Goal: Information Seeking & Learning: Learn about a topic

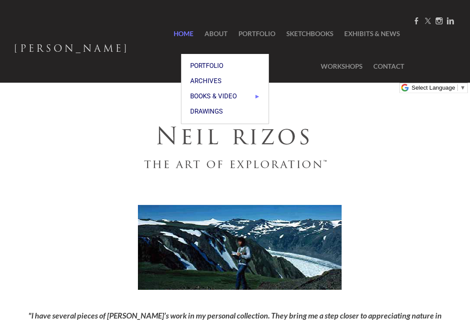
click at [210, 108] on span "Drawings" at bounding box center [225, 111] width 70 height 7
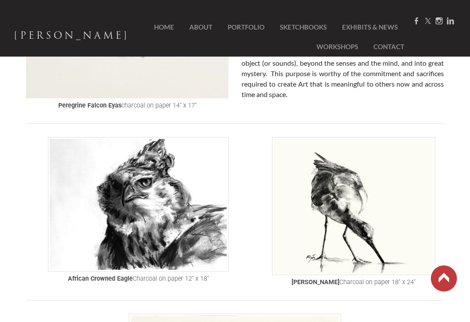
scroll to position [121, 0]
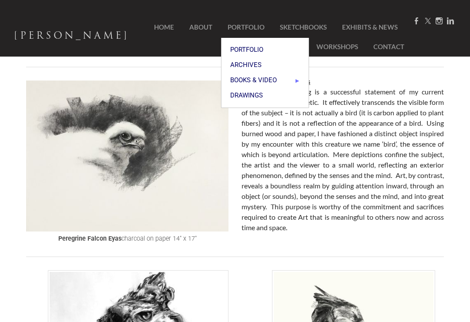
click at [314, 167] on div "Peregrine Falcon Eyas This charcoal drawing is a successful statement of my cur…" at bounding box center [342, 154] width 202 height 157
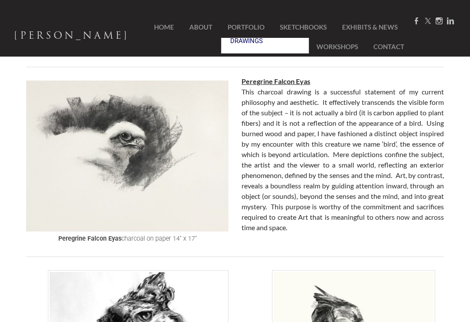
click at [199, 138] on img at bounding box center [127, 155] width 202 height 151
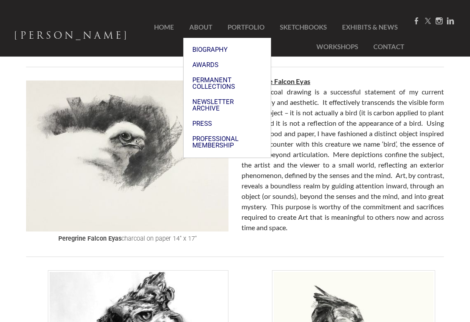
click at [206, 34] on link "About" at bounding box center [201, 27] width 36 height 20
click at [168, 29] on link "Home" at bounding box center [161, 27] width 40 height 20
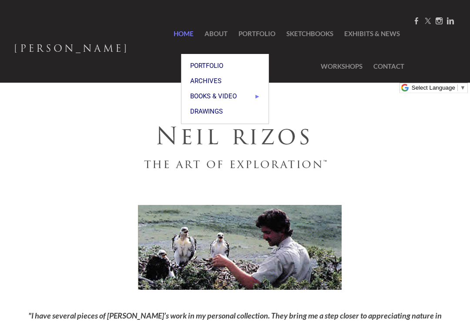
click at [227, 108] on span "Drawings" at bounding box center [225, 111] width 70 height 7
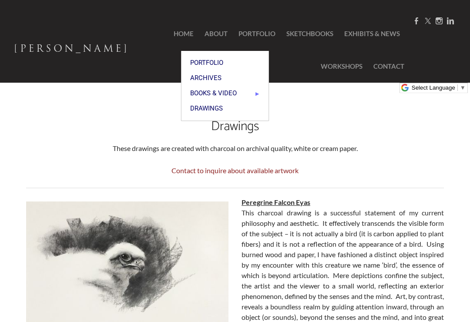
click at [225, 63] on span "Portfolio" at bounding box center [225, 63] width 70 height 7
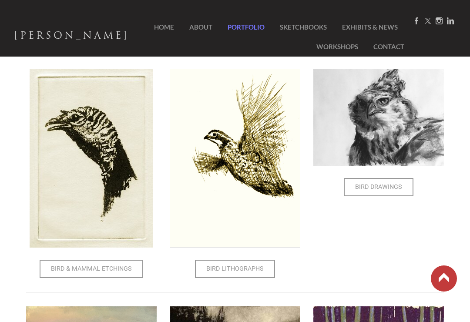
scroll to position [309, 0]
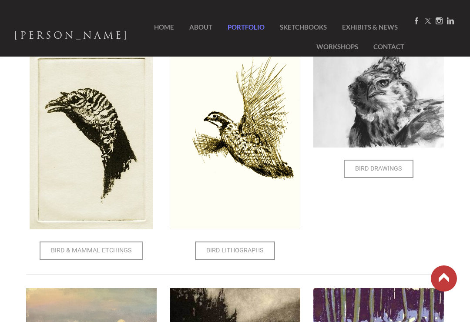
click at [124, 256] on span "Bird & Mammal Etchings" at bounding box center [91, 250] width 102 height 17
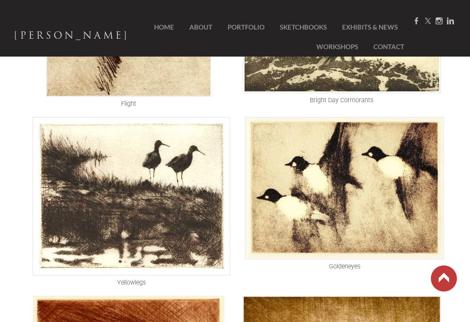
scroll to position [587, 0]
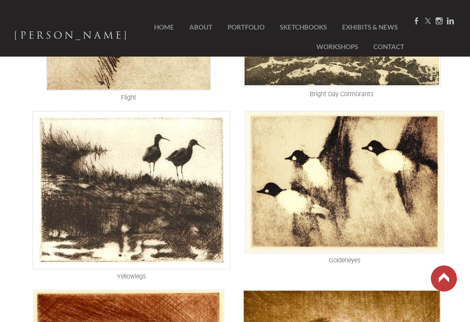
click at [154, 232] on img at bounding box center [131, 190] width 197 height 158
